Goal: Task Accomplishment & Management: Use online tool/utility

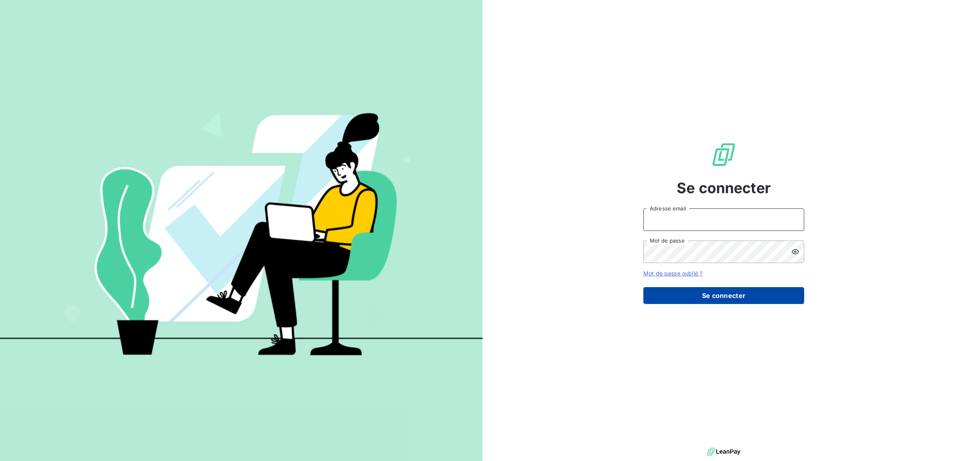
type input "[PERSON_NAME][EMAIL_ADDRESS][DOMAIN_NAME]"
click at [759, 291] on button "Se connecter" at bounding box center [723, 295] width 161 height 17
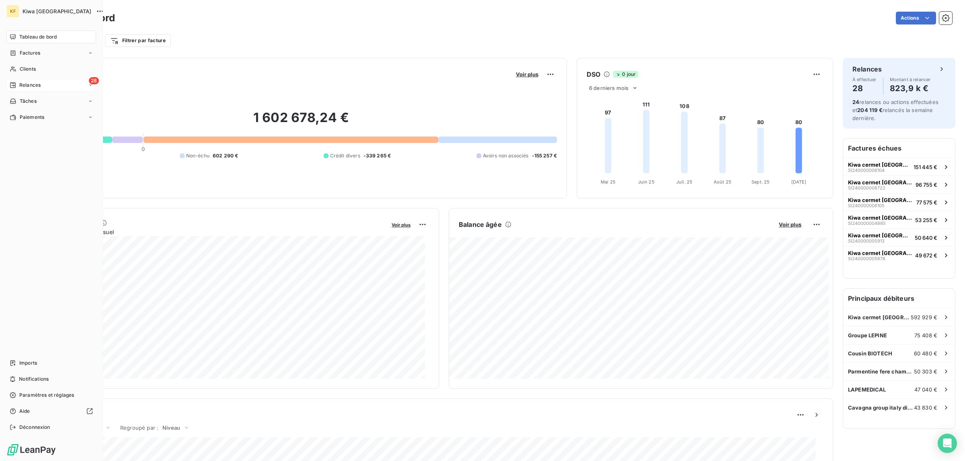
click at [22, 87] on span "Relances" at bounding box center [29, 85] width 21 height 7
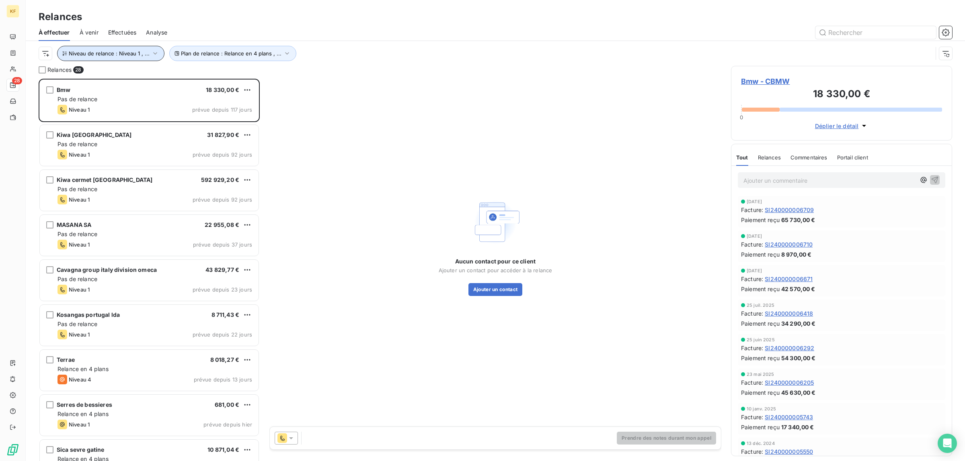
click at [141, 56] on span "Niveau de relance : Niveau 1 , ..." at bounding box center [109, 53] width 81 height 6
click at [266, 80] on div "Niveau 1 , Niveau 2 , [PERSON_NAME] 3 , [PERSON_NAME] 4 , [PERSON_NAME] 5 , Niv…" at bounding box center [225, 74] width 116 height 17
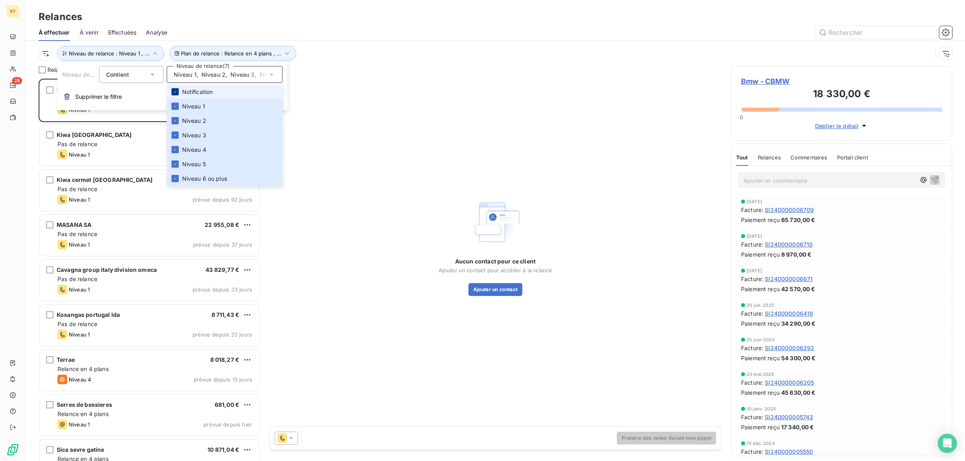
click at [176, 90] on icon at bounding box center [175, 92] width 5 height 5
click at [173, 109] on icon at bounding box center [175, 106] width 5 height 5
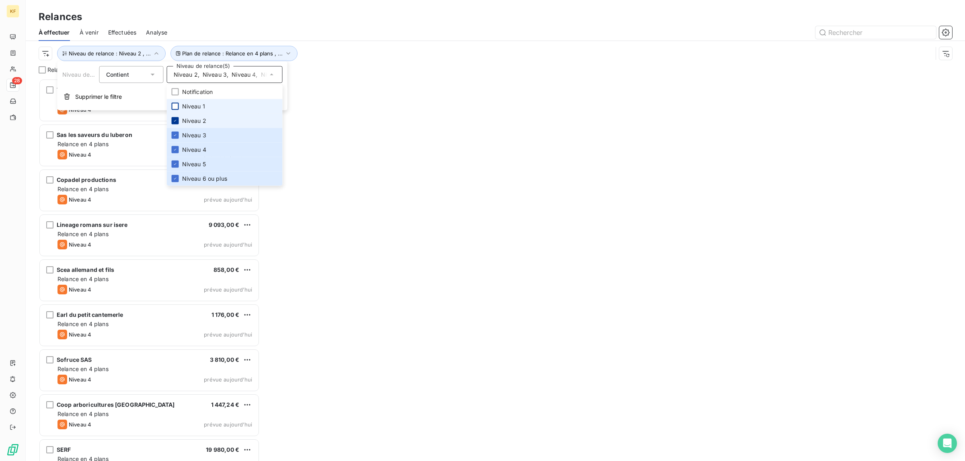
scroll to position [375, 213]
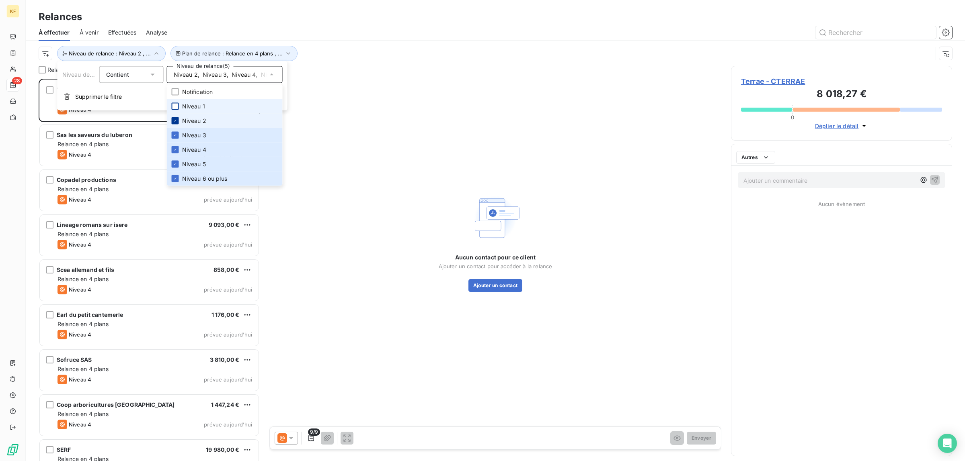
click at [176, 119] on icon at bounding box center [175, 121] width 5 height 5
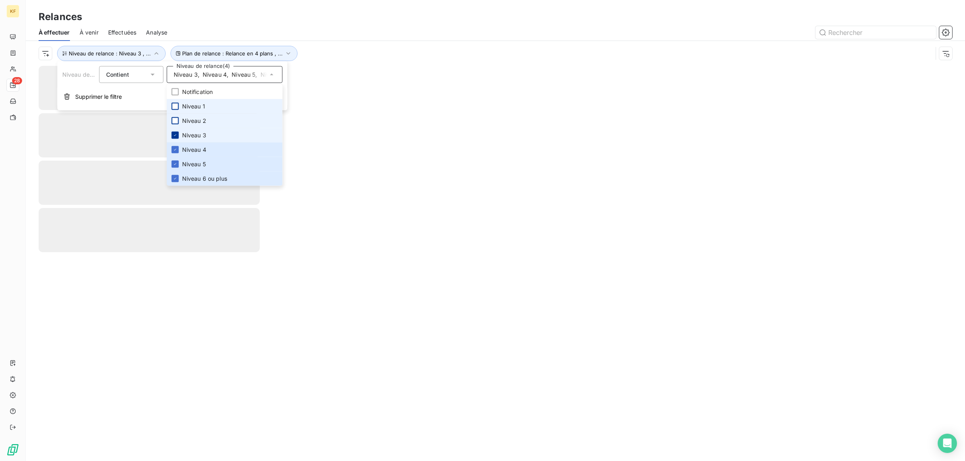
click at [173, 133] on icon at bounding box center [175, 135] width 5 height 5
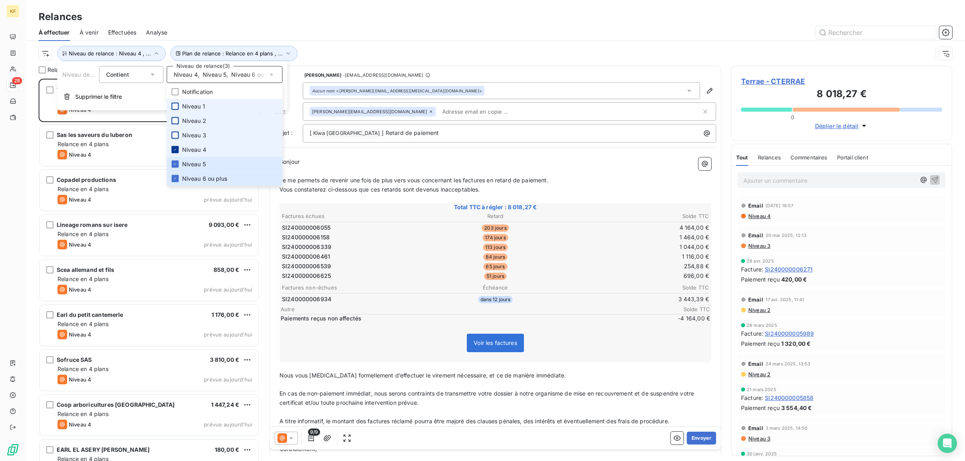
click at [176, 150] on icon at bounding box center [175, 149] width 5 height 5
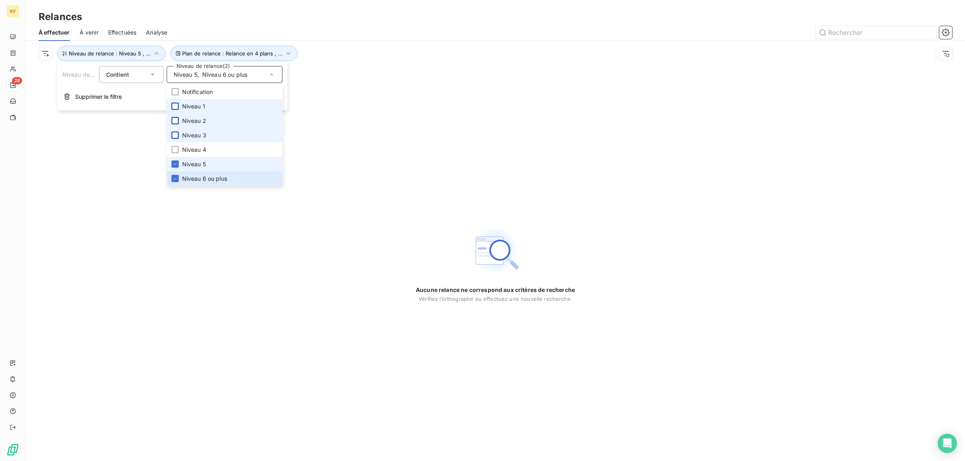
click at [175, 159] on li "Niveau 5" at bounding box center [225, 164] width 116 height 14
click at [175, 181] on icon at bounding box center [175, 178] width 5 height 5
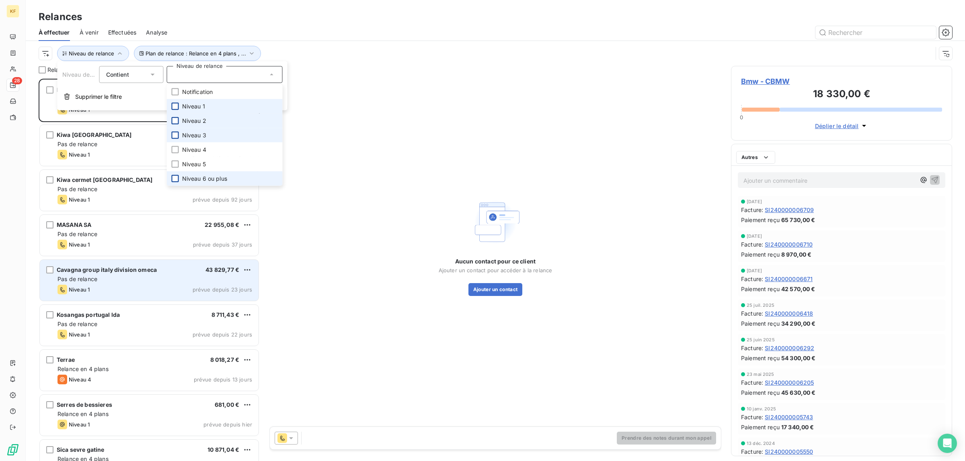
scroll to position [375, 213]
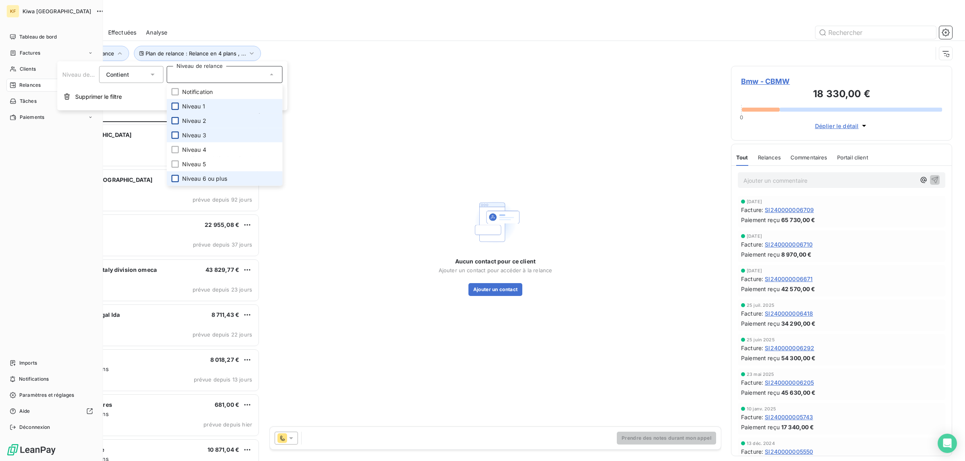
click at [17, 243] on div "Tableau de bord Factures Clients 28 Relances Tâches Paiements Imports Notificat…" at bounding box center [51, 233] width 90 height 404
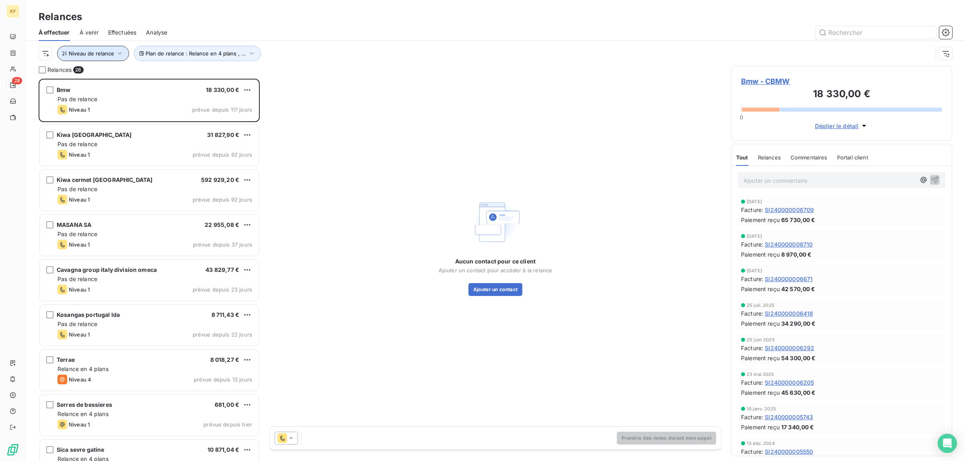
click at [111, 55] on span "Niveau de relance" at bounding box center [91, 53] width 45 height 6
click at [157, 77] on div "Contient is" at bounding box center [131, 74] width 64 height 17
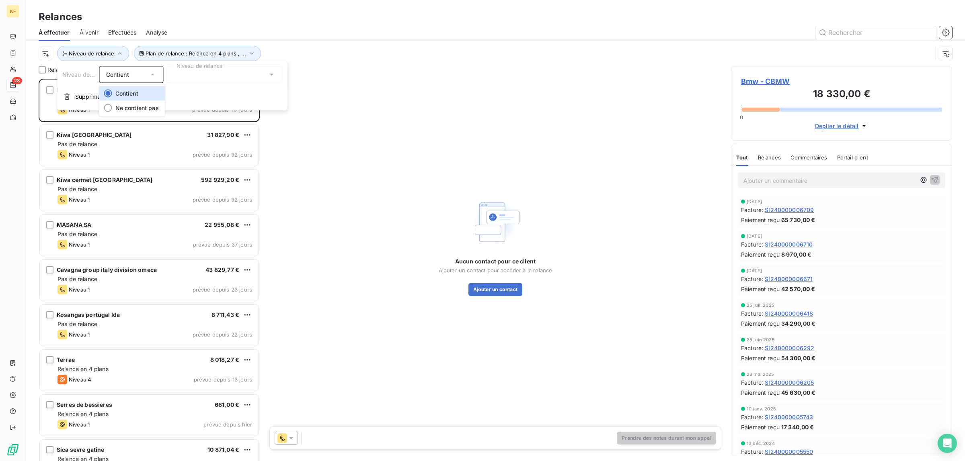
click at [302, 252] on div "Aucun contact pour ce client Ajouter un contact pour accéder à la relance Ajout…" at bounding box center [495, 246] width 452 height 361
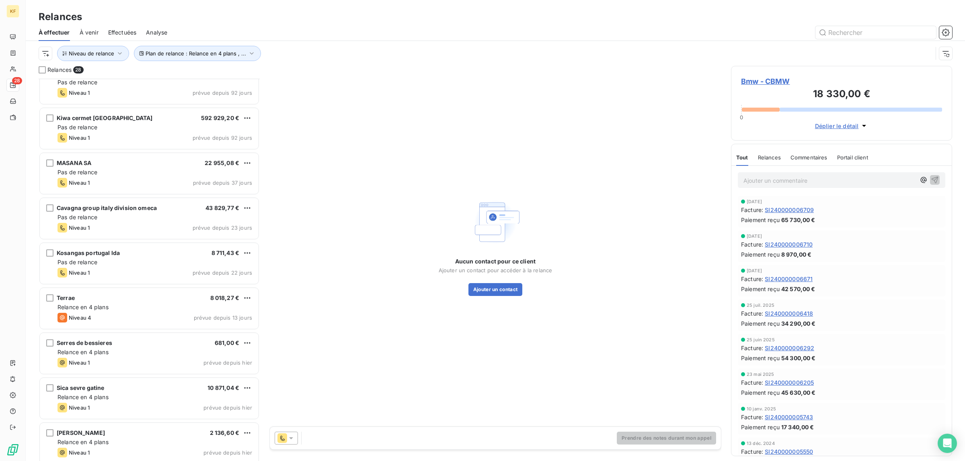
scroll to position [0, 0]
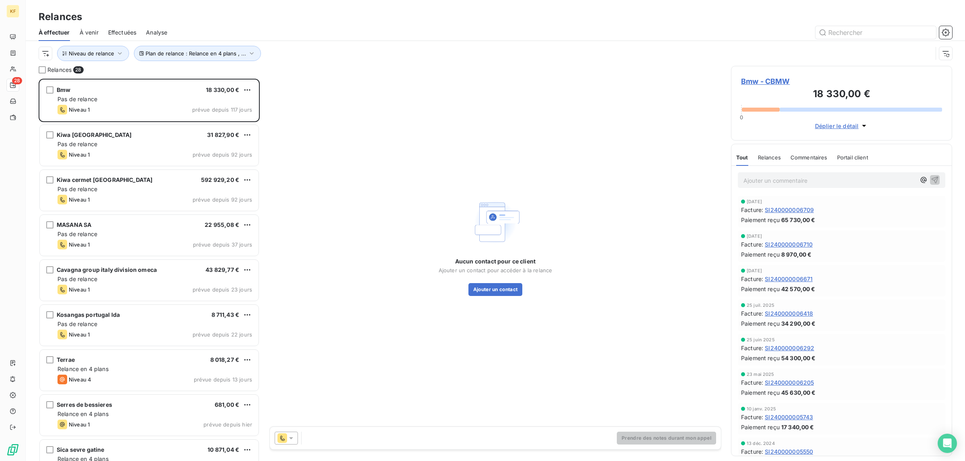
click at [119, 29] on span "Effectuées" at bounding box center [122, 33] width 29 height 8
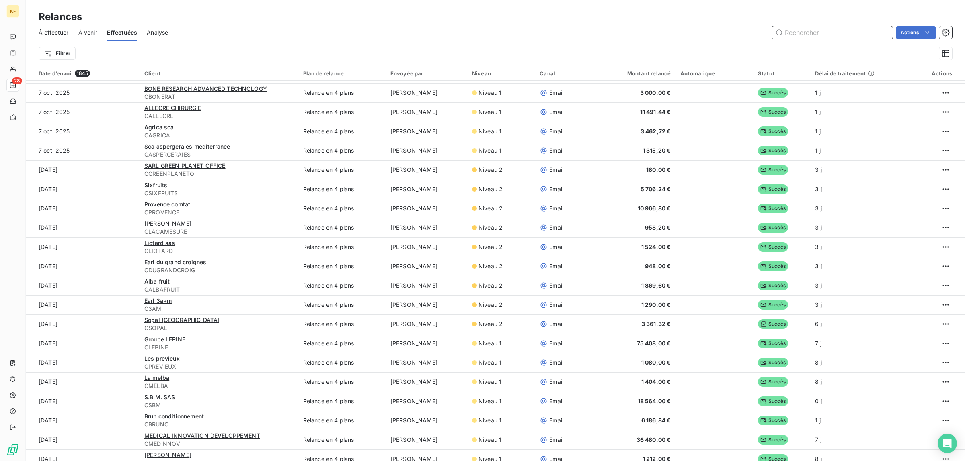
scroll to position [151, 0]
